Goal: Task Accomplishment & Management: Complete application form

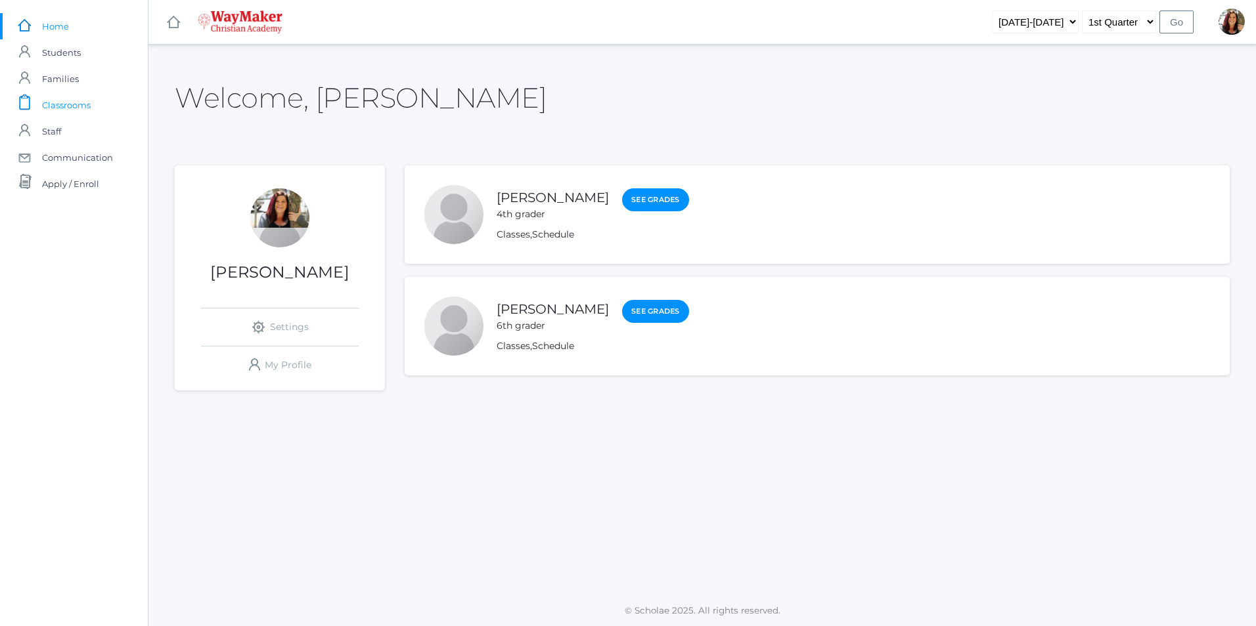
click at [63, 109] on span "Classrooms" at bounding box center [66, 105] width 49 height 26
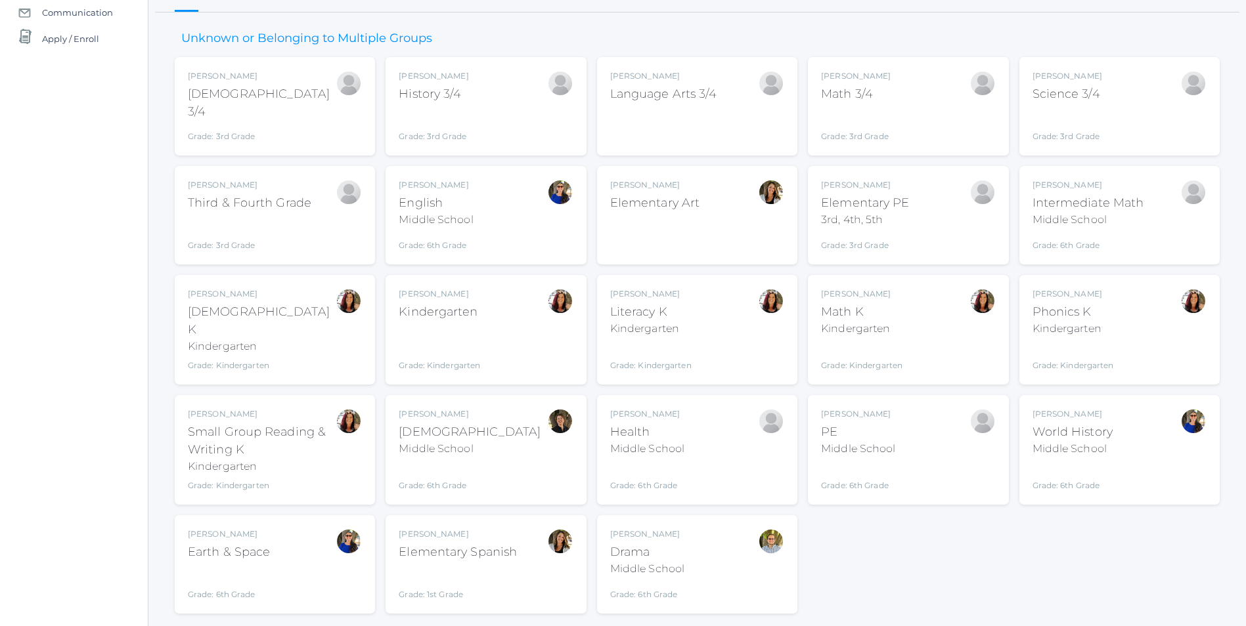
scroll to position [169, 0]
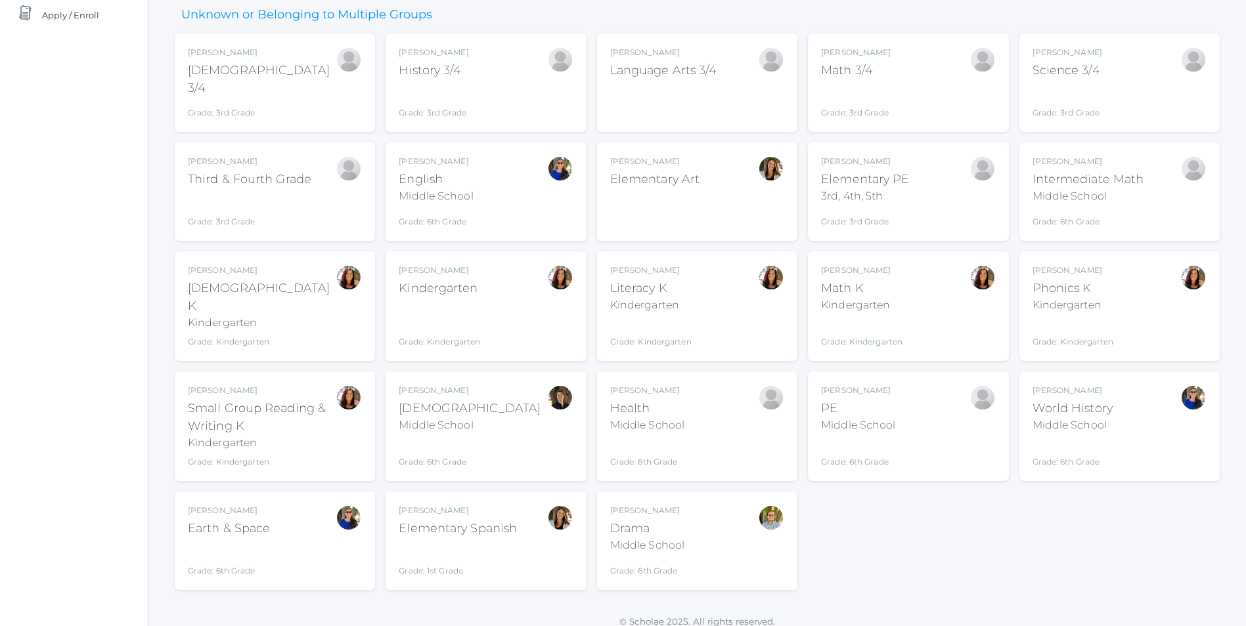
click at [466, 296] on div "Kindergarten" at bounding box center [439, 289] width 81 height 18
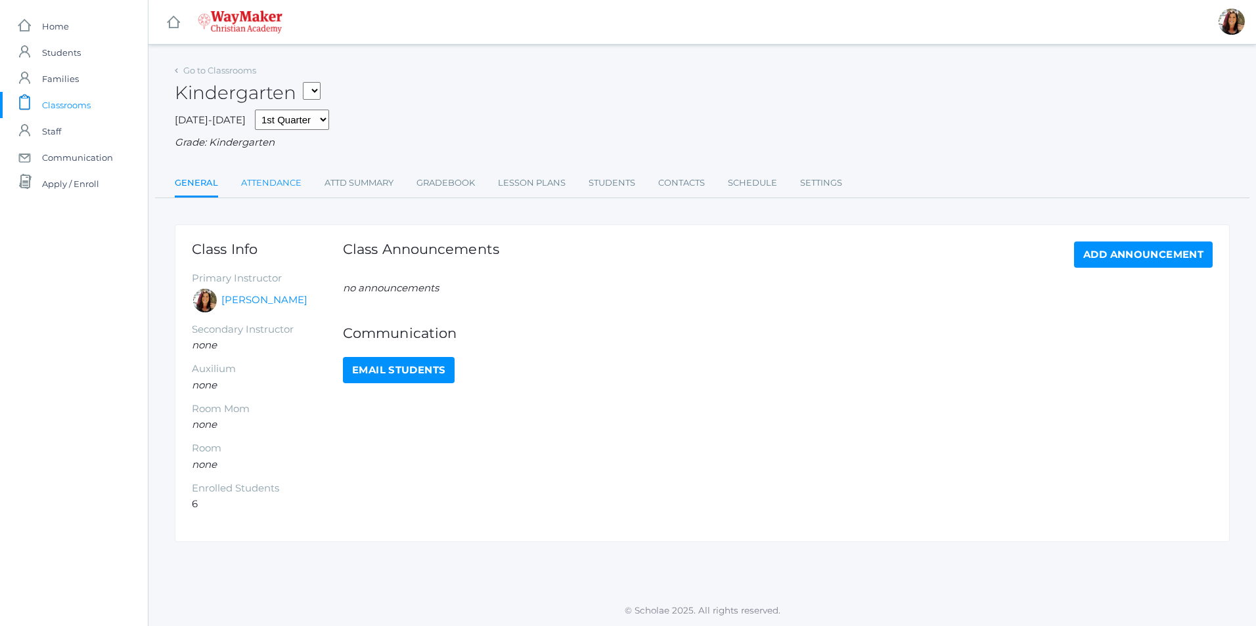
click at [280, 185] on link "Attendance" at bounding box center [271, 183] width 60 height 26
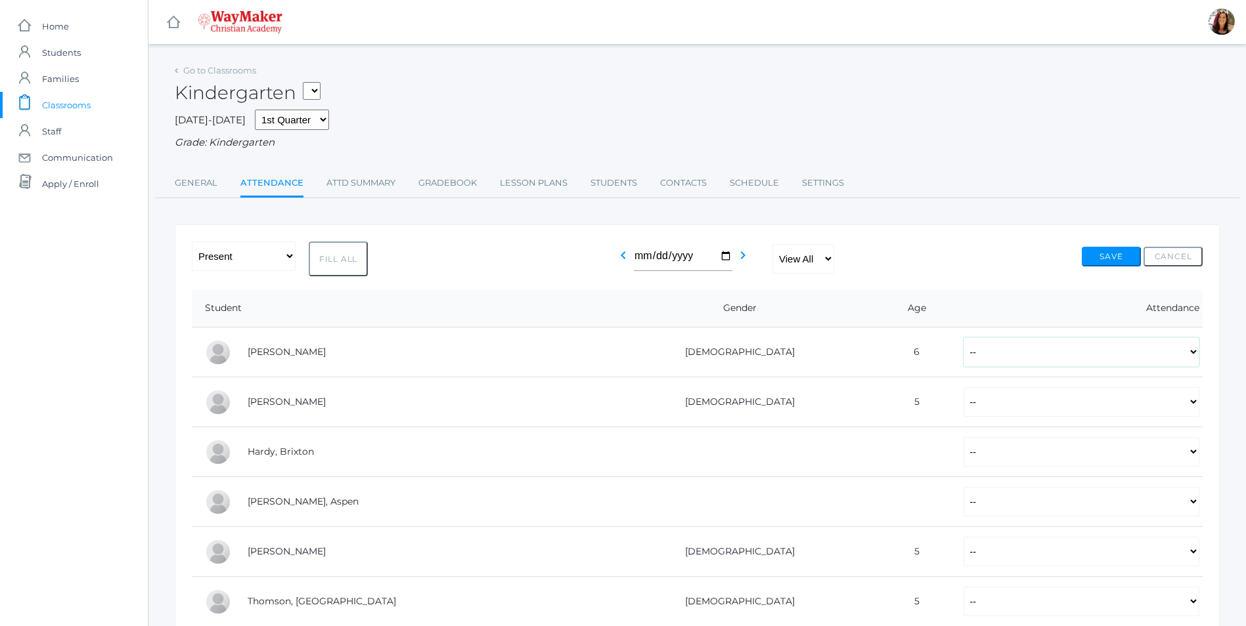
click at [992, 355] on select "-- Present Tardy Excused Tardy Unexcused Absent Excused Absent Unexcused" at bounding box center [1081, 353] width 236 height 30
select select "P"
click at [963, 339] on select "-- Present Tardy Excused Tardy Unexcused Absent Excused Absent Unexcused" at bounding box center [1081, 353] width 236 height 30
click at [963, 450] on select "-- Present Tardy Excused Tardy Unexcused Absent Excused Absent Unexcused" at bounding box center [1081, 452] width 236 height 30
select select "P"
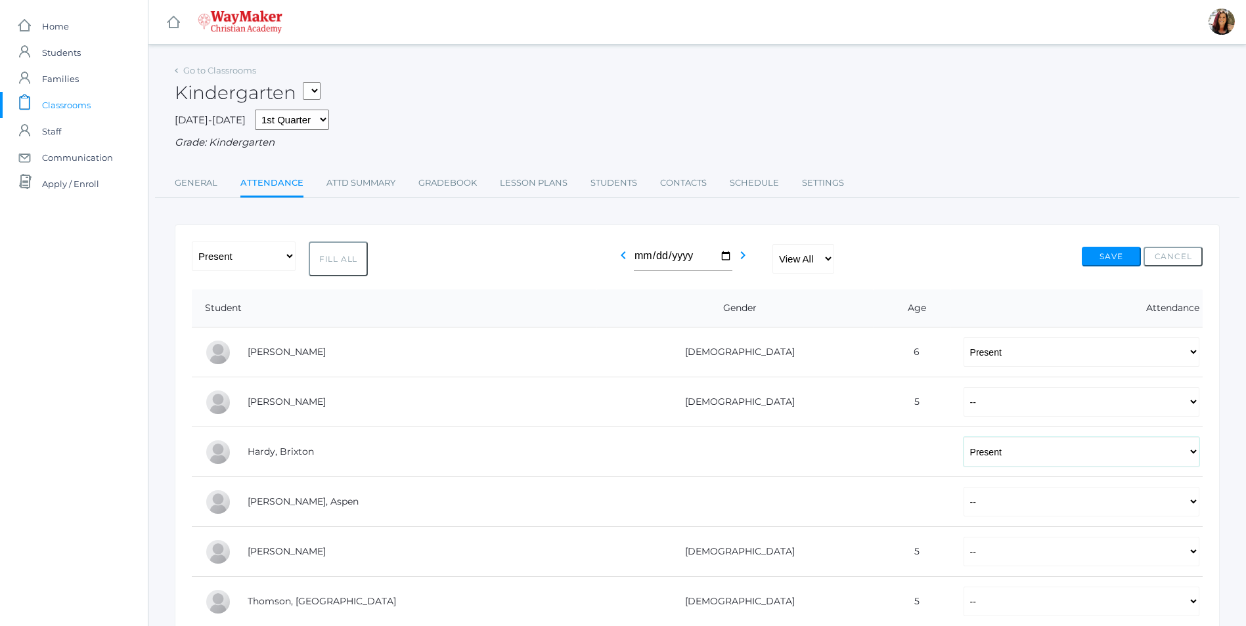
click at [963, 439] on select "-- Present Tardy Excused Tardy Unexcused Absent Excused Absent Unexcused" at bounding box center [1081, 452] width 236 height 30
click at [963, 508] on select "-- Present Tardy Excused Tardy Unexcused Absent Excused Absent Unexcused" at bounding box center [1081, 502] width 236 height 30
select select "P"
click at [963, 489] on select "-- Present Tardy Excused Tardy Unexcused Absent Excused Absent Unexcused" at bounding box center [1081, 502] width 236 height 30
click at [963, 415] on select "-- Present Tardy Excused Tardy Unexcused Absent Excused Absent Unexcused" at bounding box center [1081, 402] width 236 height 30
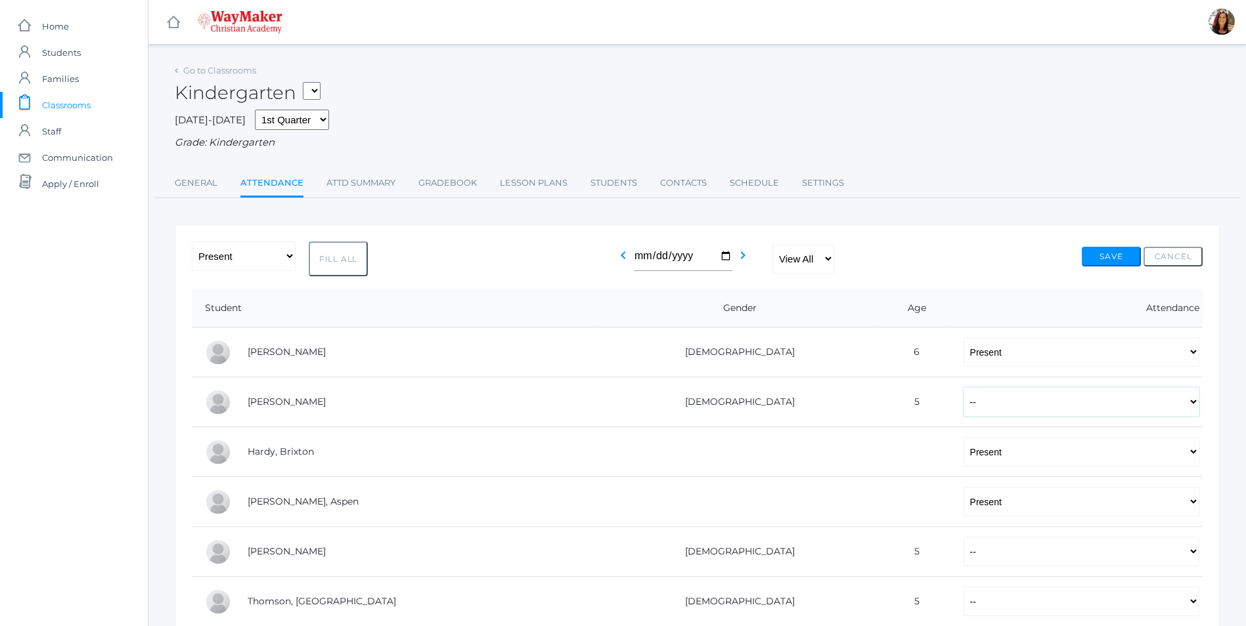
select select "P"
click at [963, 389] on select "-- Present Tardy Excused Tardy Unexcused Absent Excused Absent Unexcused" at bounding box center [1081, 402] width 236 height 30
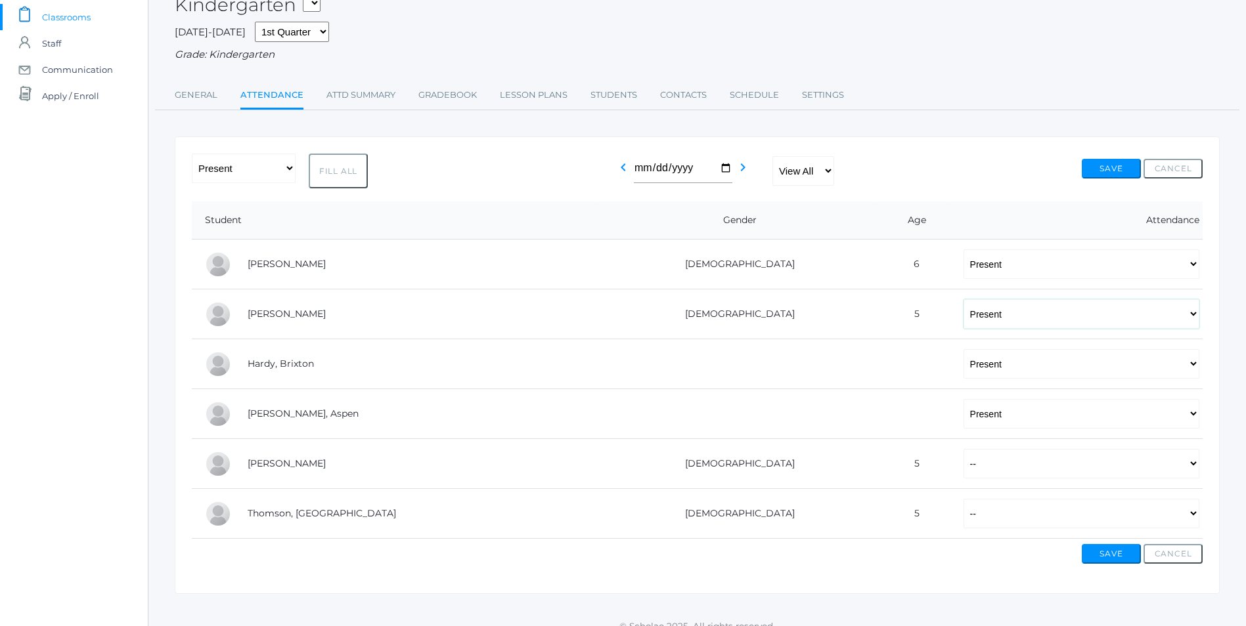
scroll to position [105, 0]
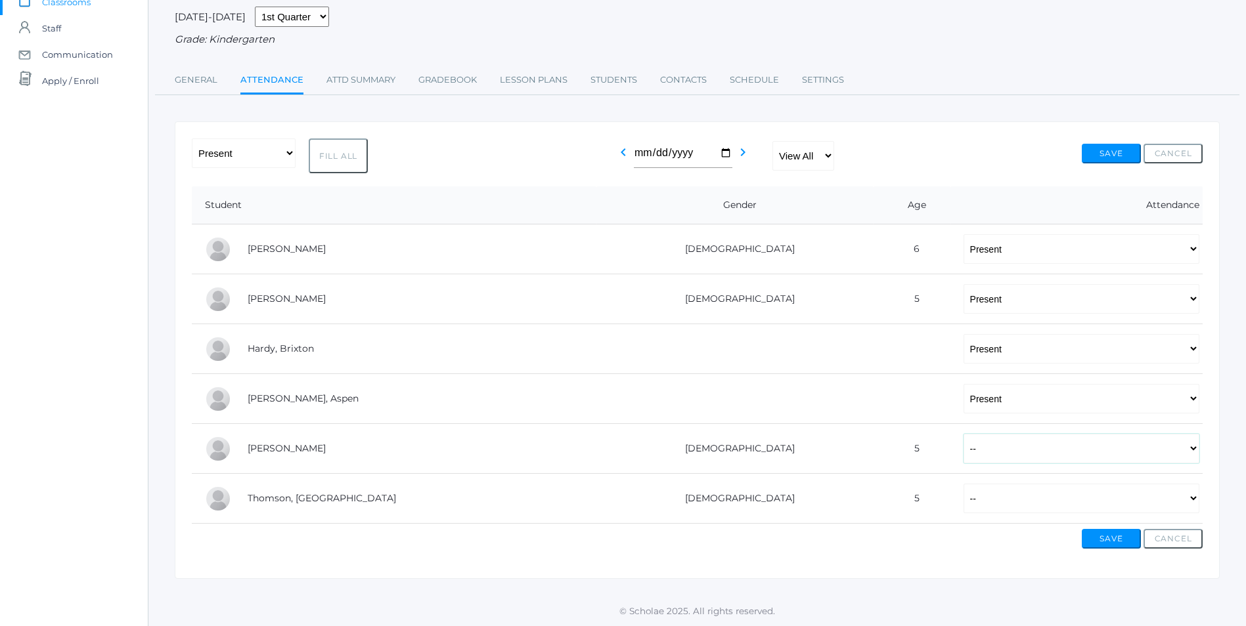
click at [963, 450] on select "-- Present Tardy Excused Tardy Unexcused Absent Excused Absent Unexcused" at bounding box center [1081, 449] width 236 height 30
select select "AE"
click at [963, 434] on select "-- Present Tardy Excused Tardy Unexcused Absent Excused Absent Unexcused" at bounding box center [1081, 449] width 236 height 30
click at [963, 504] on select "-- Present Tardy Excused Tardy Unexcused Absent Excused Absent Unexcused" at bounding box center [1081, 499] width 236 height 30
select select "P"
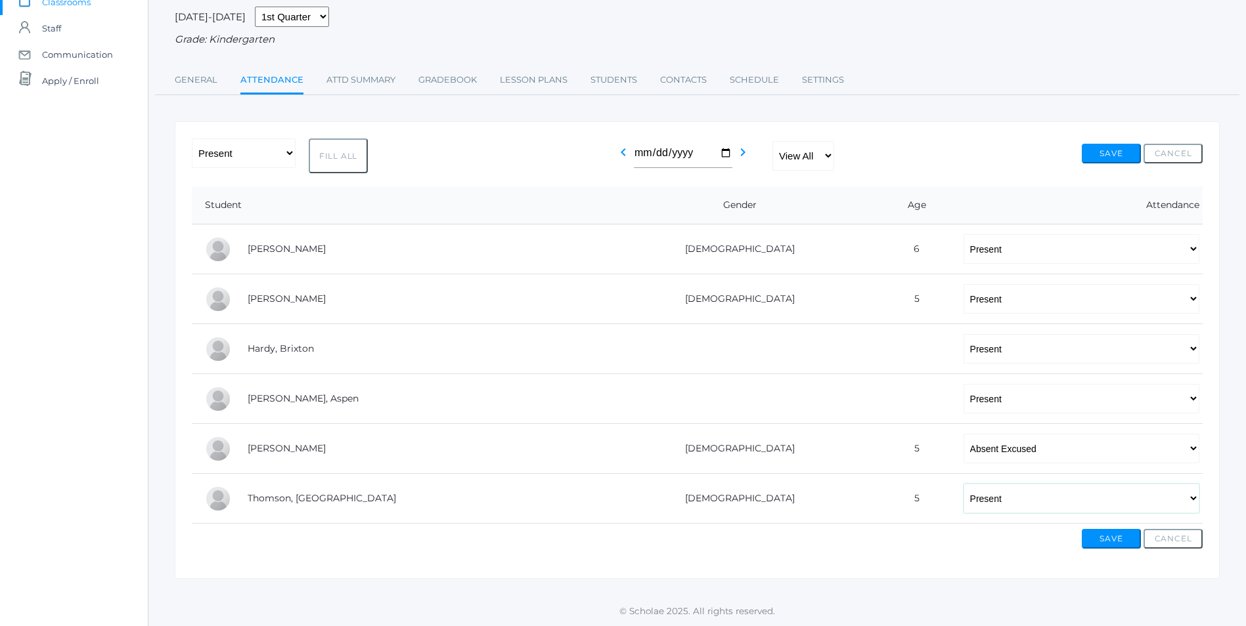
click at [963, 484] on select "-- Present Tardy Excused Tardy Unexcused Absent Excused Absent Unexcused" at bounding box center [1081, 499] width 236 height 30
click at [1116, 541] on button "Save" at bounding box center [1111, 539] width 59 height 20
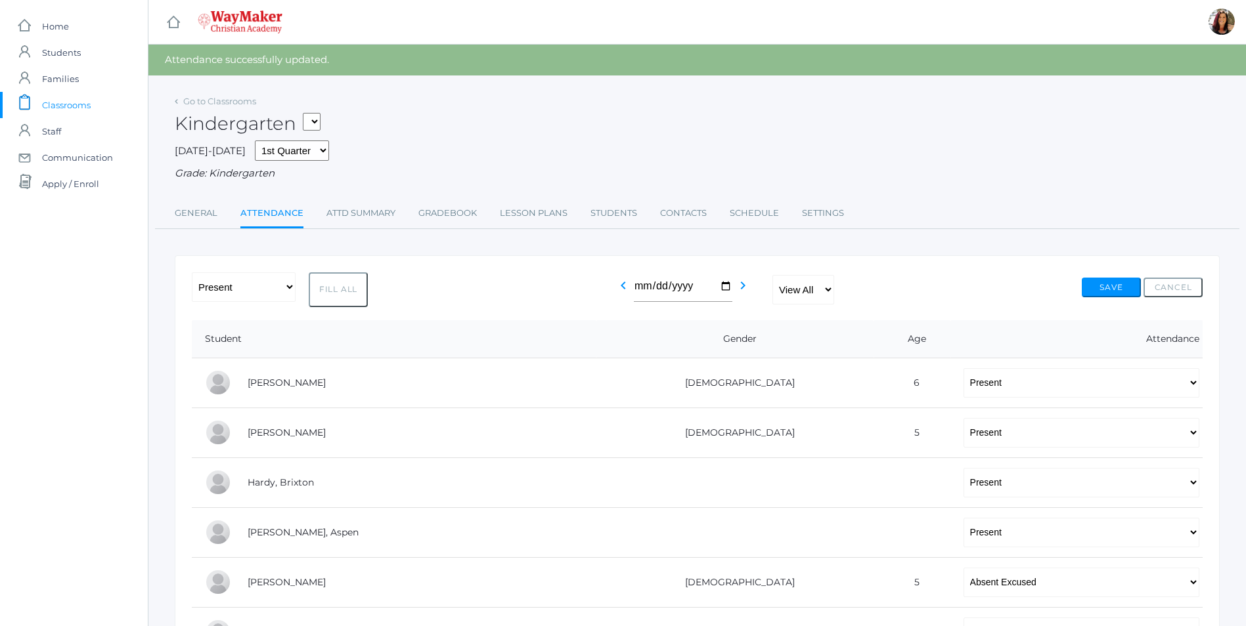
click at [320, 121] on select "KINDER - Phonics K Kindergarten KINDER - Literacy K Kindergarten KINDER - Bible…" at bounding box center [312, 122] width 18 height 18
select select "2554"
click at [307, 113] on select "KINDER - Phonics K Kindergarten KINDER - Literacy K Kindergarten KINDER - Bible…" at bounding box center [312, 122] width 18 height 18
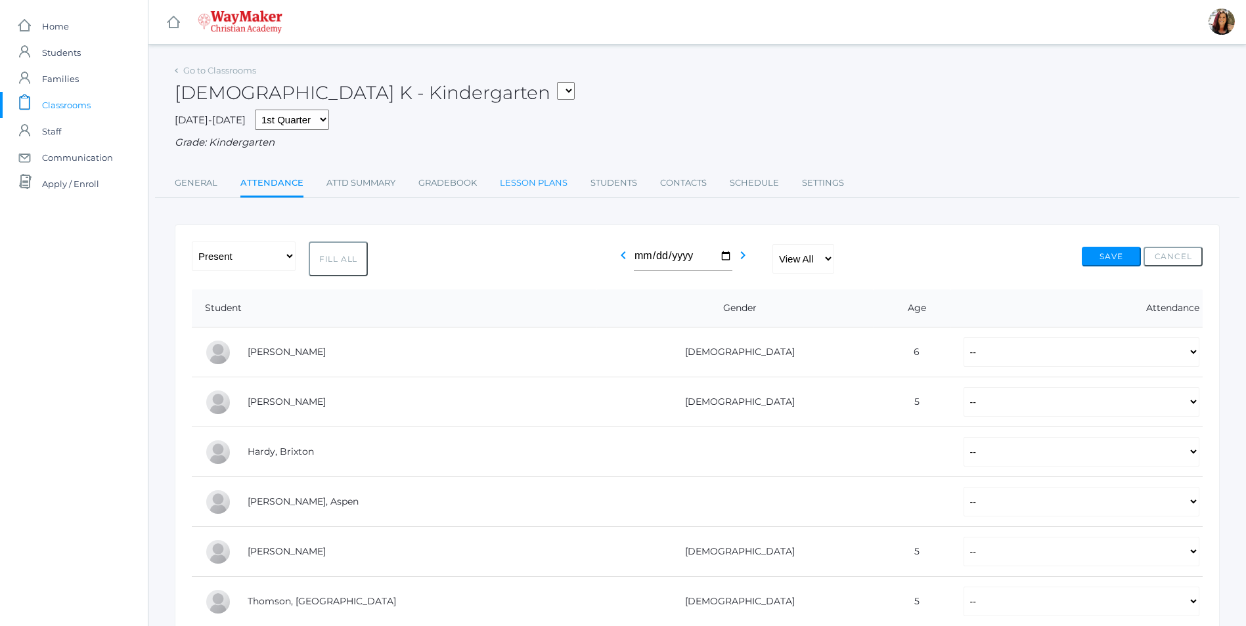
click at [512, 184] on link "Lesson Plans" at bounding box center [534, 183] width 68 height 26
